Goal: Entertainment & Leisure: Consume media (video, audio)

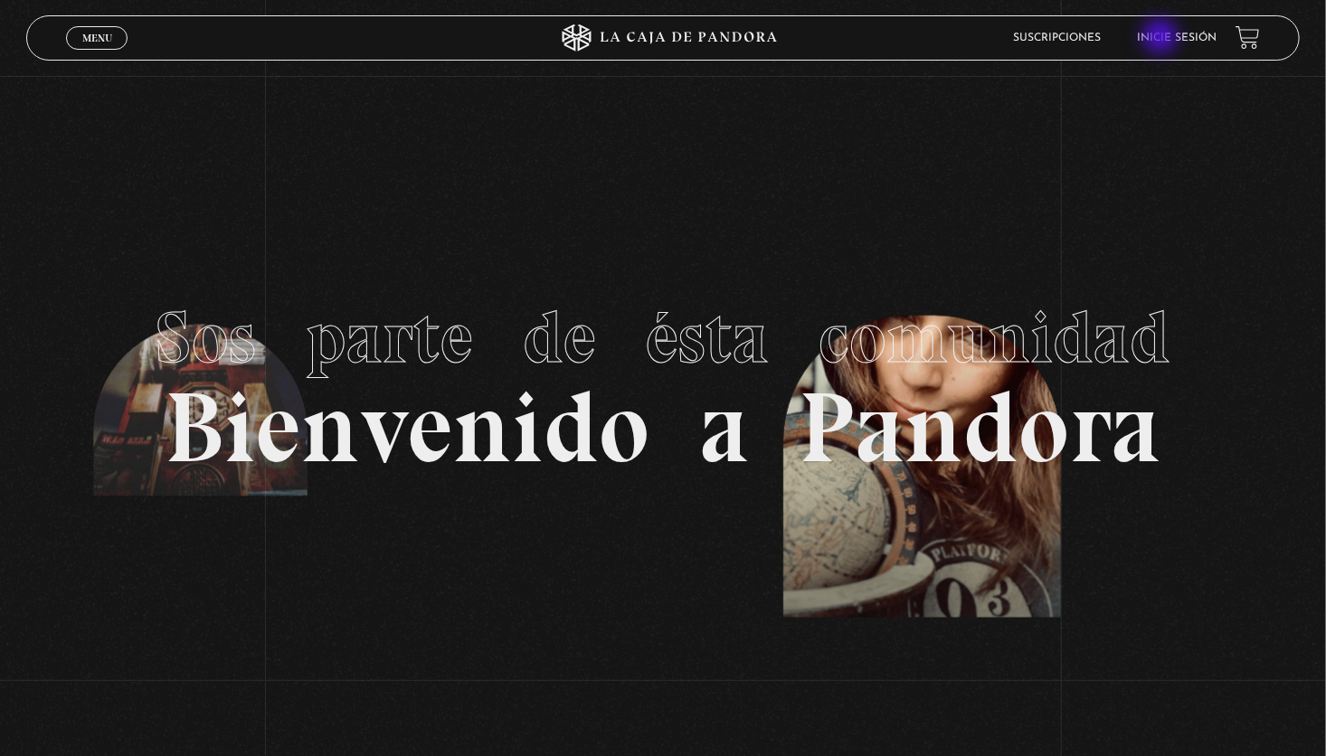
click at [1163, 38] on link "Inicie sesión" at bounding box center [1178, 38] width 80 height 11
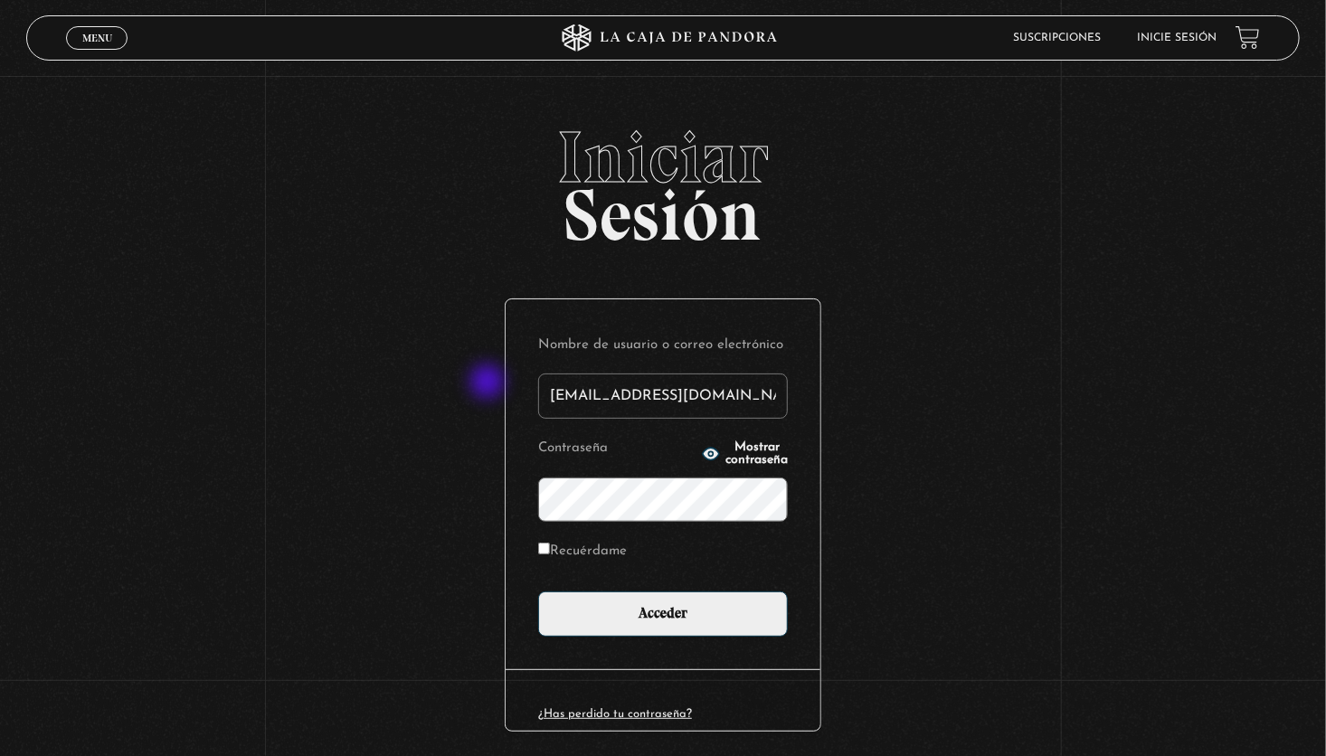
drag, startPoint x: 736, startPoint y: 396, endPoint x: 489, endPoint y: 384, distance: 247.3
click at [489, 384] on div "Iniciar Sesión Nombre de usuario o correo electrónico [EMAIL_ADDRESS][DOMAIN_NA…" at bounding box center [663, 467] width 1326 height 692
type input "Elena89"
click at [534, 502] on div "Nombre de usuario o correo electrónico Elena89 Contraseña Mostrar contraseña Re…" at bounding box center [663, 484] width 315 height 370
drag, startPoint x: 974, startPoint y: 467, endPoint x: 956, endPoint y: 463, distance: 18.5
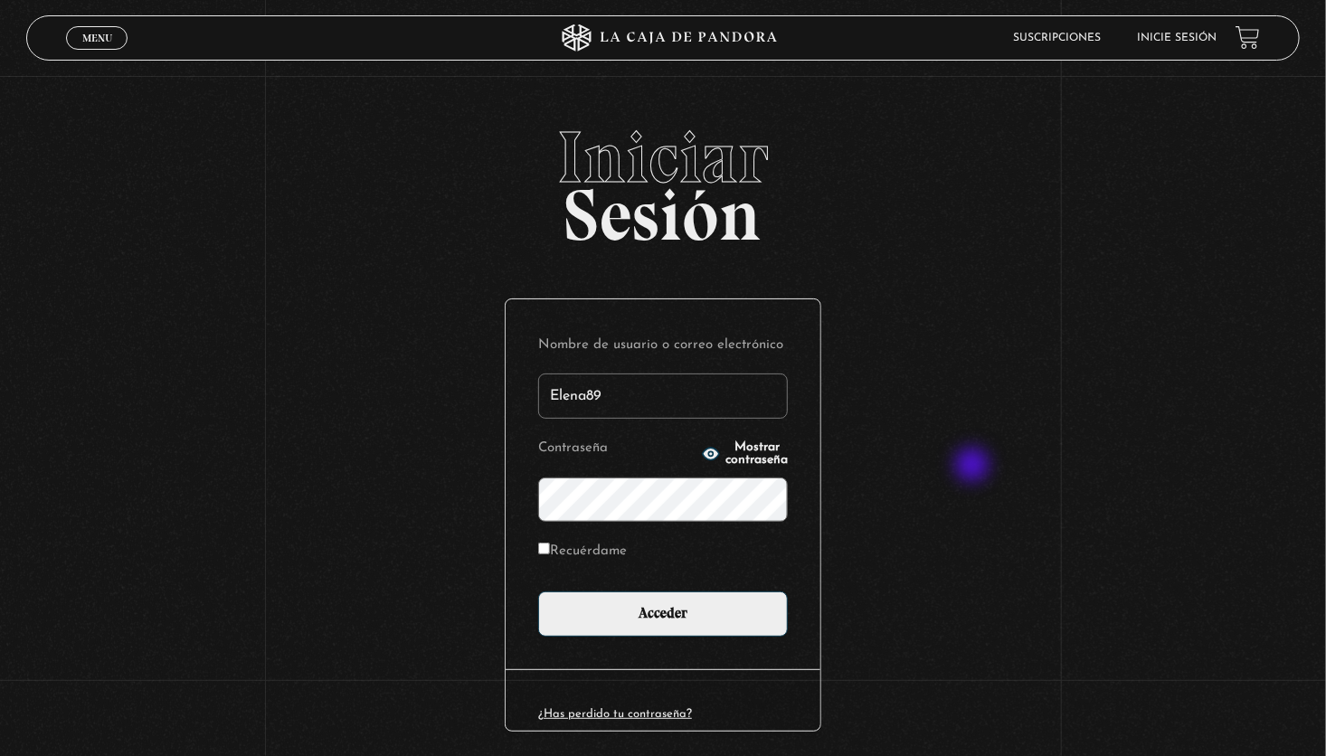
click at [974, 467] on div "Iniciar Sesión Nombre de usuario o correo electrónico Elena89 Contraseña Mostra…" at bounding box center [663, 467] width 1326 height 692
click at [726, 460] on span "Mostrar contraseña" at bounding box center [757, 454] width 62 height 25
click at [574, 546] on label "Recuérdame" at bounding box center [582, 552] width 89 height 28
click at [550, 546] on input "Recuérdame" at bounding box center [544, 549] width 12 height 12
checkbox input "true"
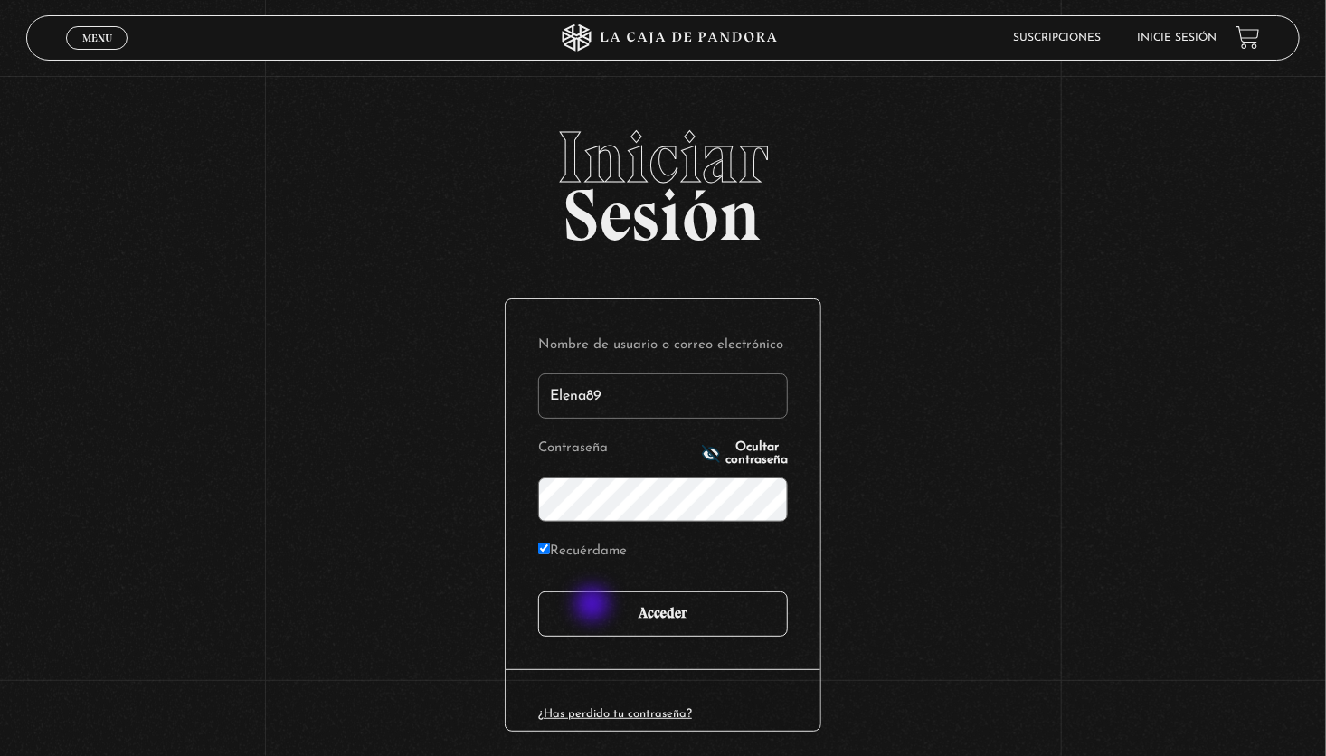
click at [594, 606] on input "Acceder" at bounding box center [663, 614] width 250 height 45
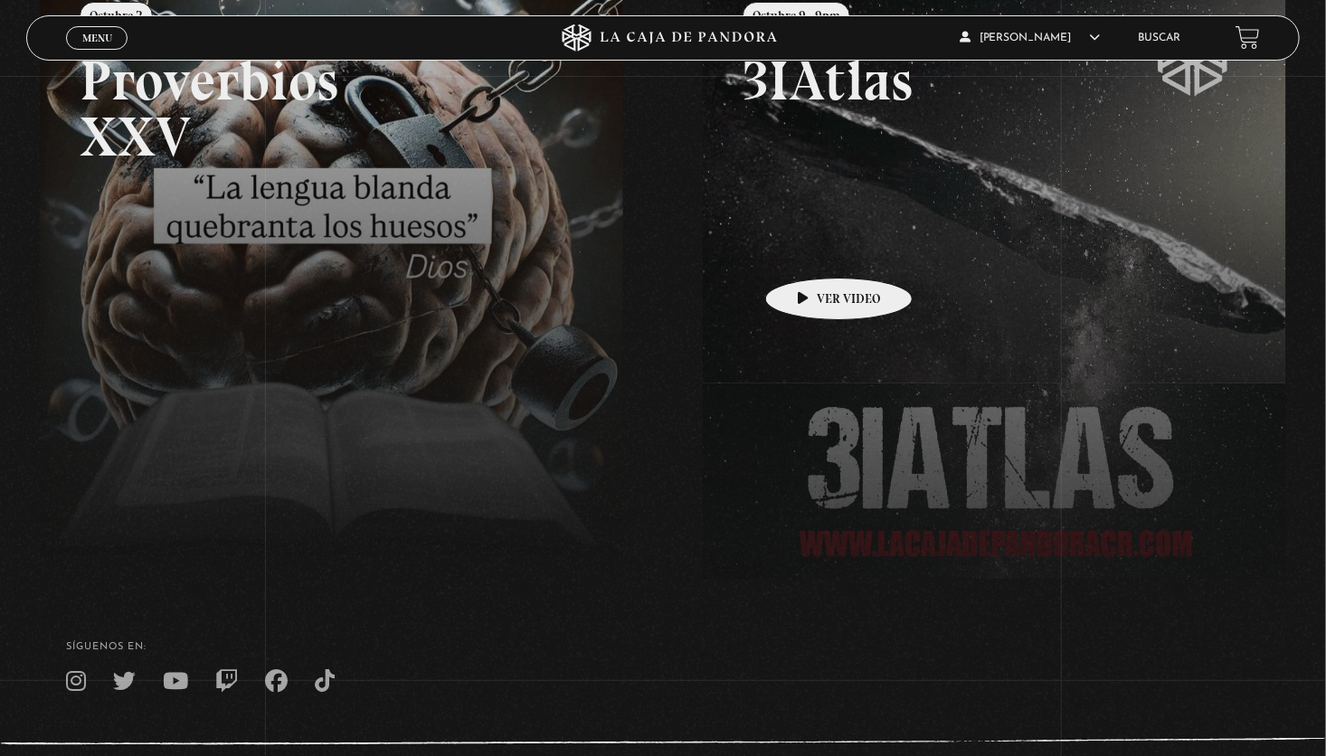
scroll to position [362, 0]
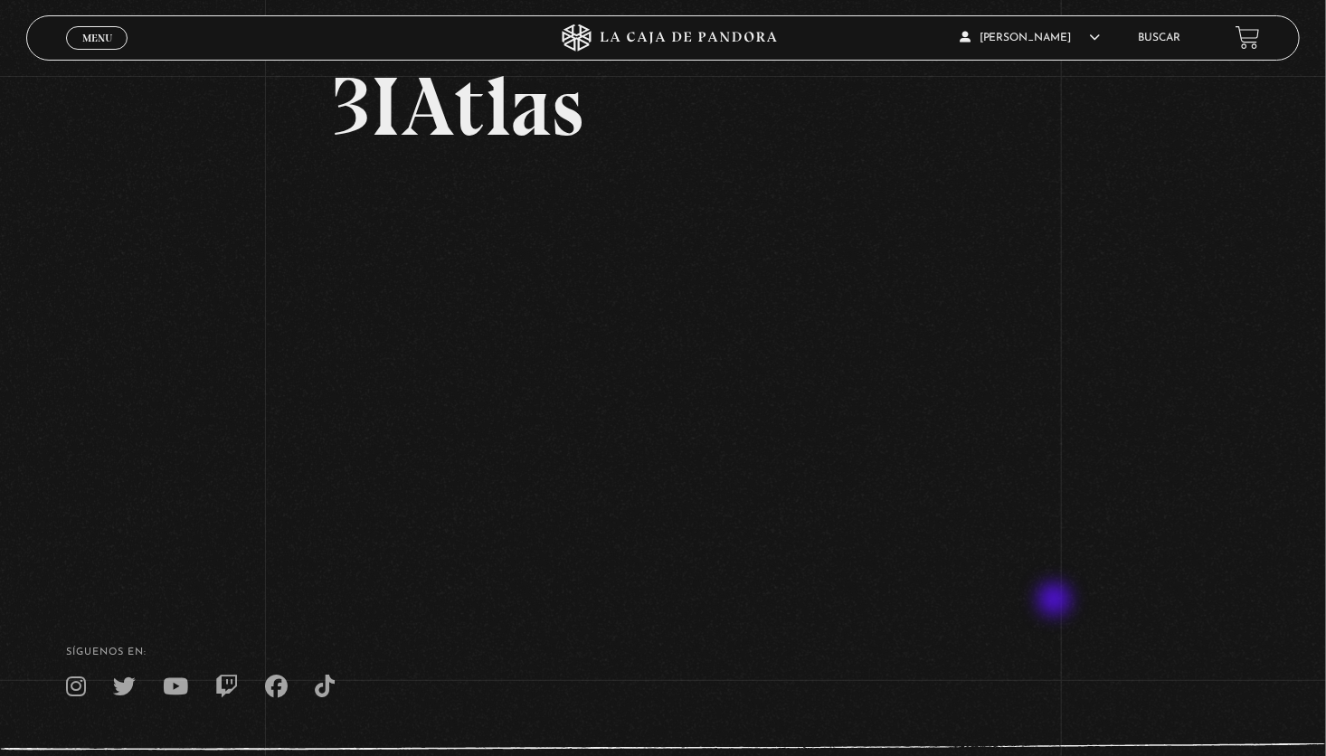
scroll to position [90, 0]
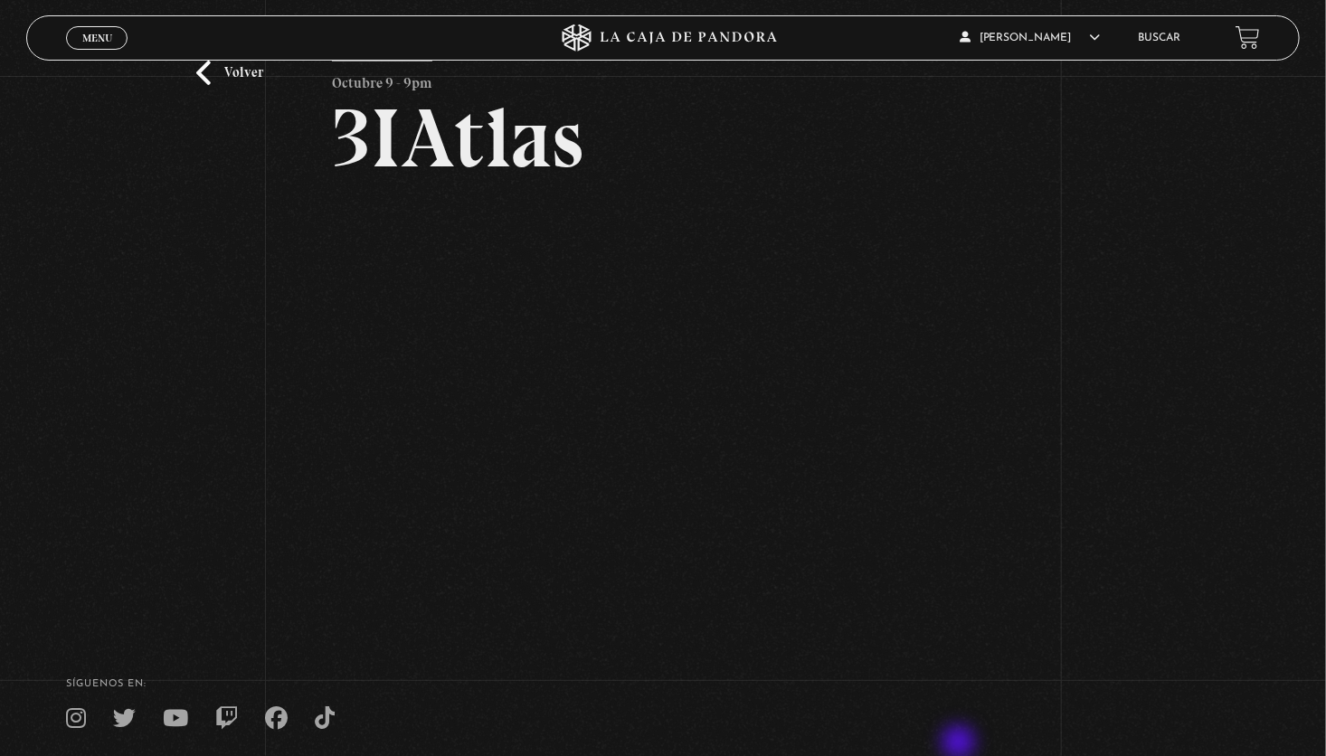
click at [961, 745] on footer "SÍguenos en: La Caja de Pandora, Derechos Reservados 2025 Realizado por" at bounding box center [663, 754] width 1326 height 277
click at [1152, 374] on div "Volver Octubre 9 - 9pm 3IAtlas" at bounding box center [663, 301] width 1326 height 631
